Goal: Task Accomplishment & Management: Use online tool/utility

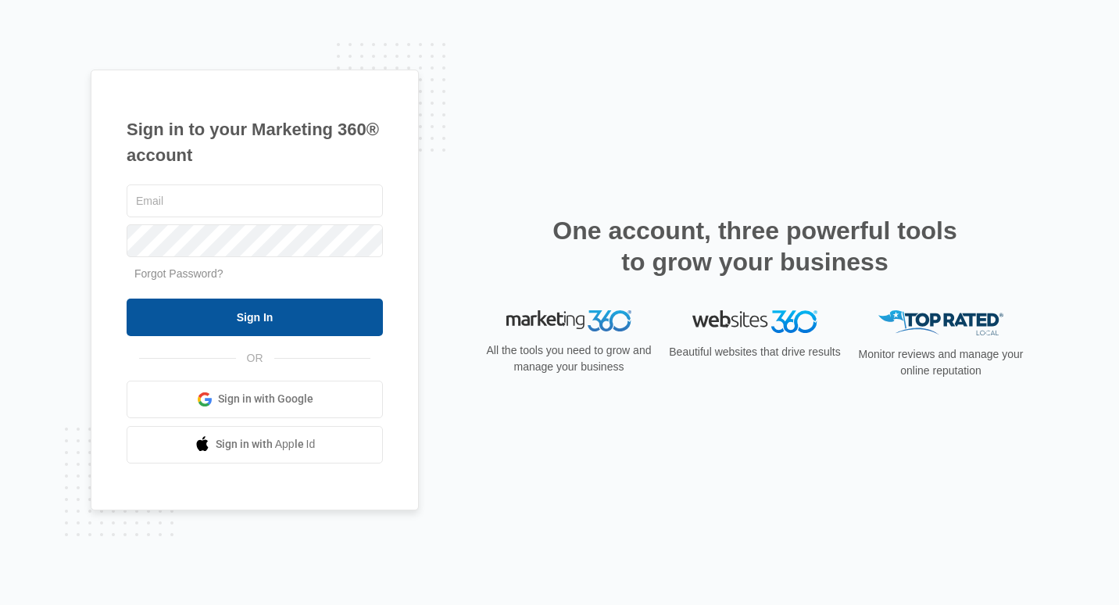
type input "[EMAIL_ADDRESS][DOMAIN_NAME]"
click at [260, 326] on input "Sign In" at bounding box center [255, 318] width 256 height 38
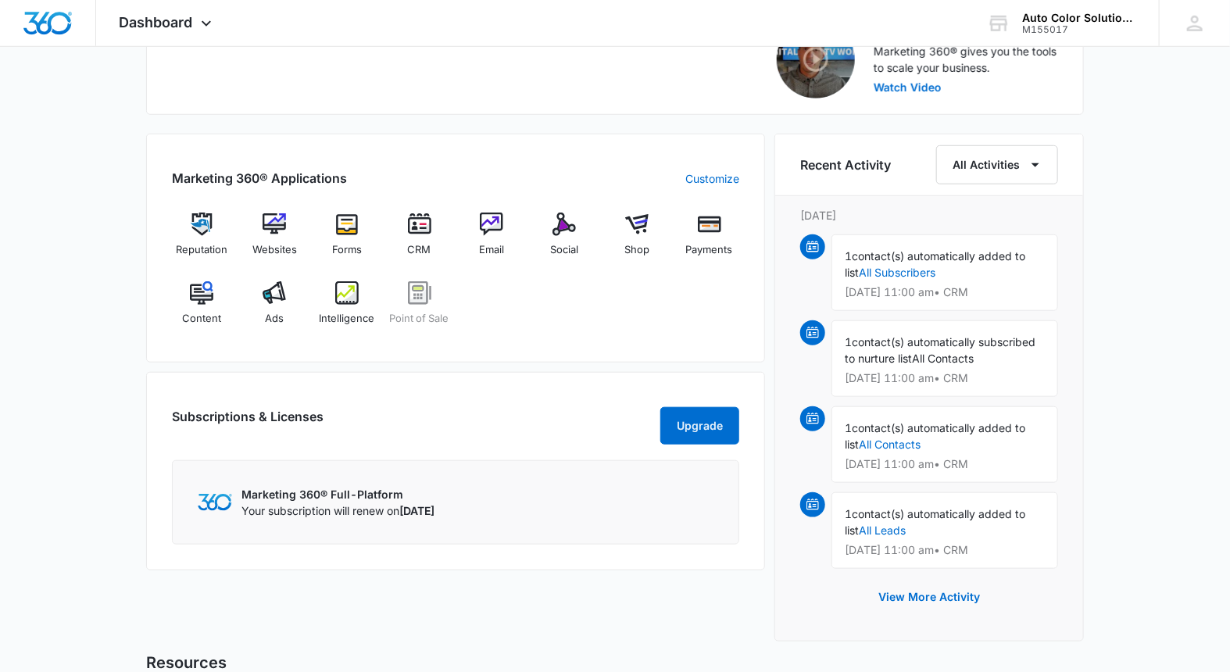
scroll to position [540, 0]
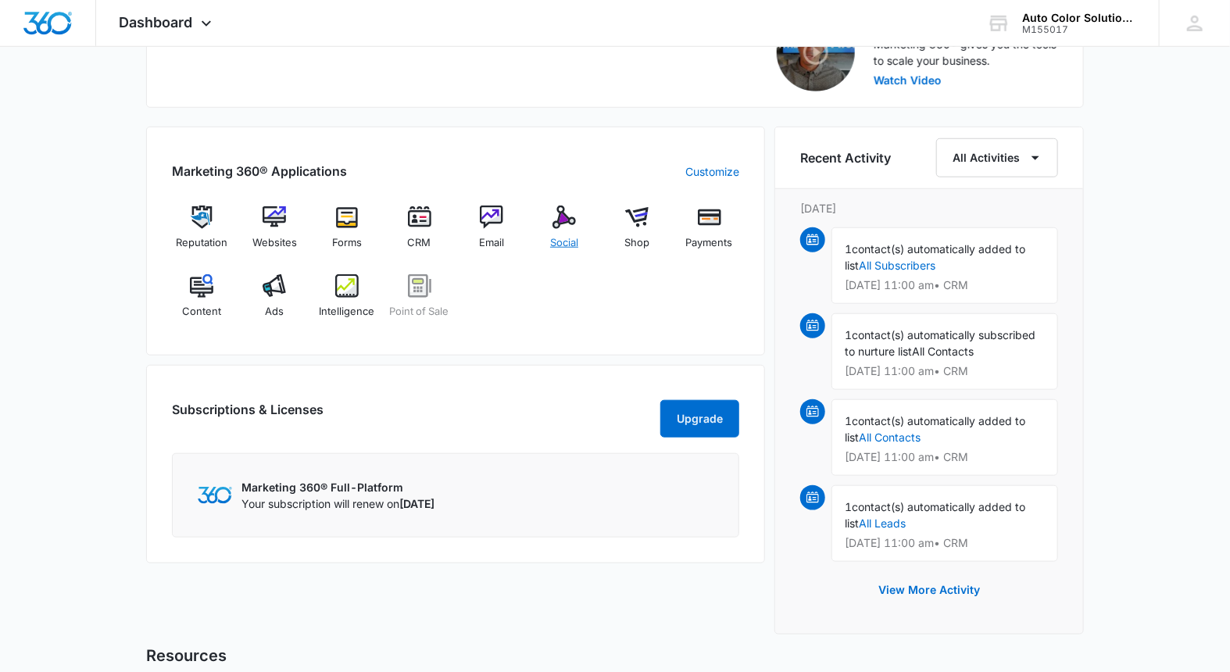
click at [564, 215] on img at bounding box center [564, 217] width 23 height 23
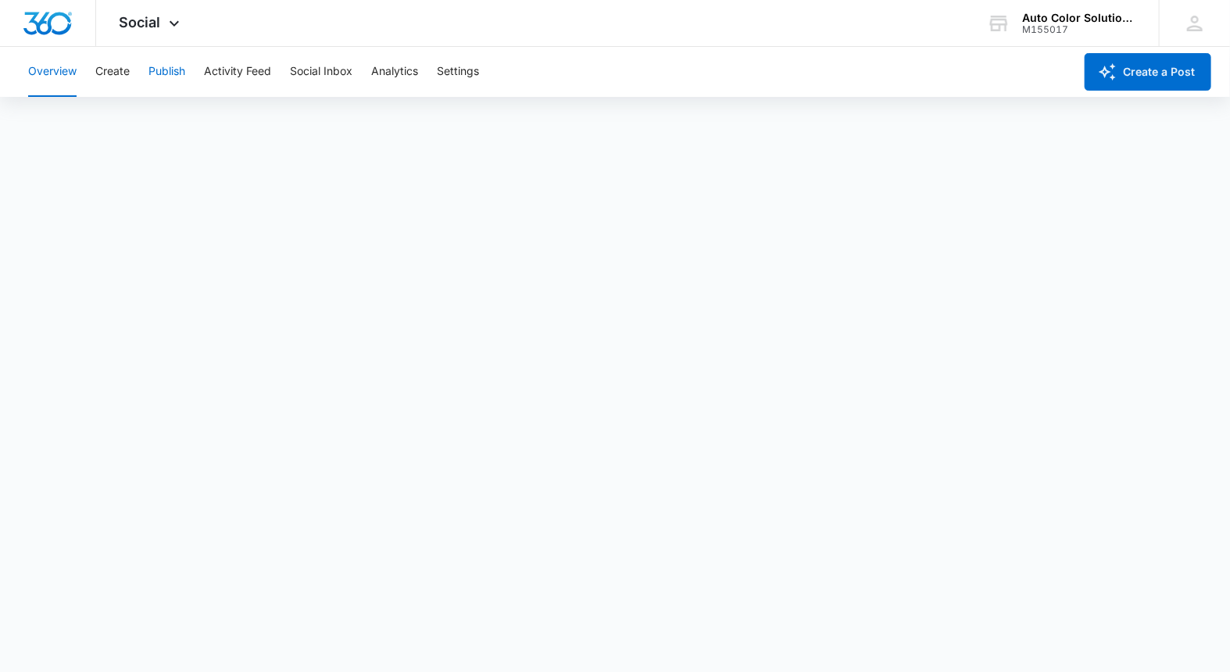
click at [164, 71] on button "Publish" at bounding box center [166, 72] width 37 height 50
click at [684, 114] on div "Calendar Schedules" at bounding box center [615, 120] width 1193 height 44
